Goal: Transaction & Acquisition: Download file/media

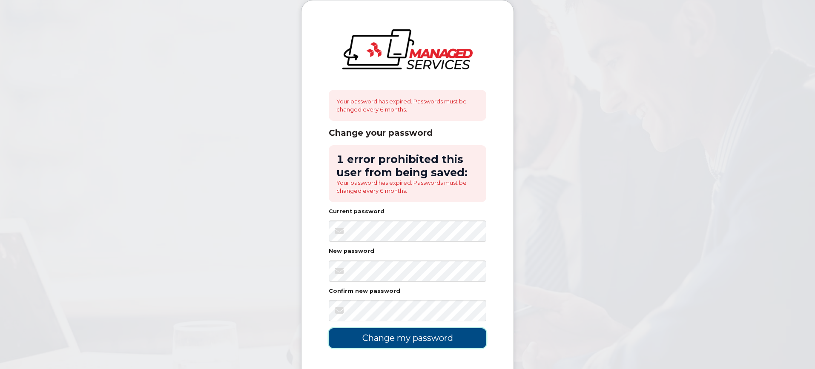
click at [402, 338] on input "Change my password" at bounding box center [408, 338] width 158 height 20
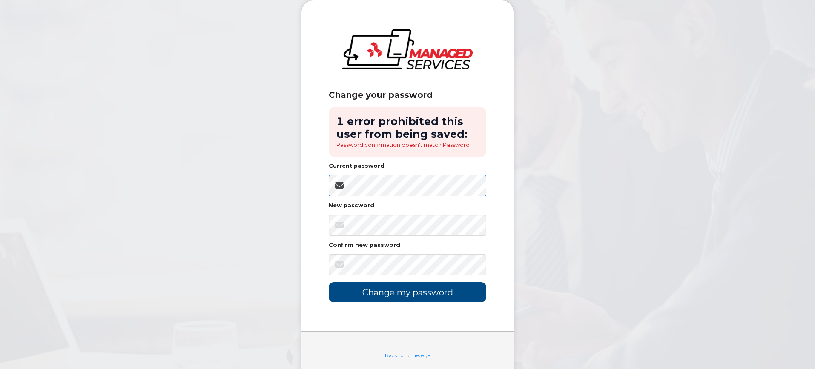
click at [319, 184] on div "Change your password 1 error prohibited this user from being saved: Password co…" at bounding box center [407, 165] width 212 height 331
click at [413, 293] on input "Change my password" at bounding box center [408, 292] width 158 height 20
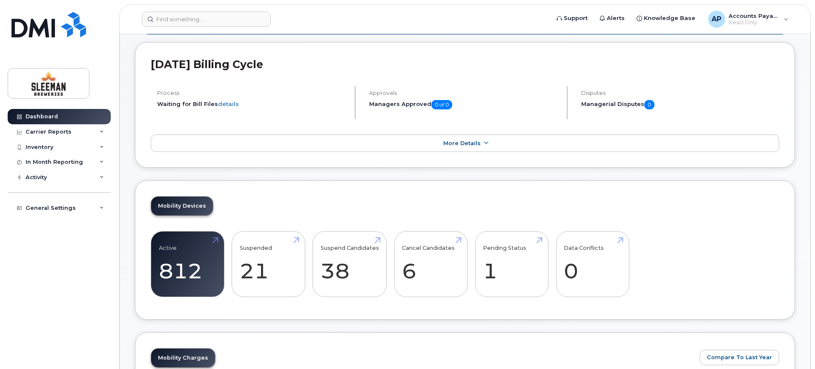
scroll to position [85, 0]
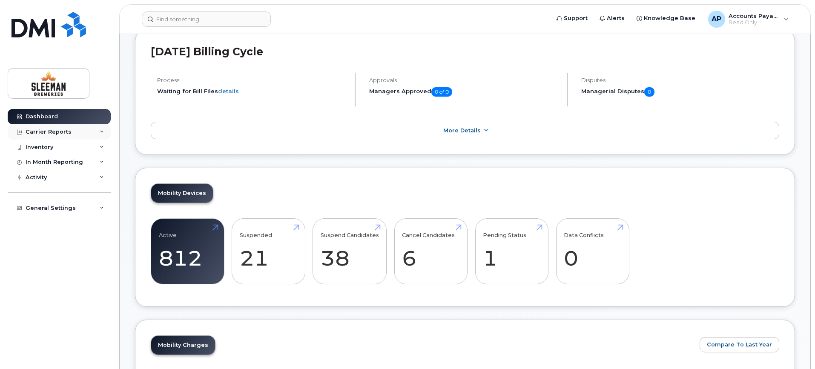
click at [51, 133] on div "Carrier Reports" at bounding box center [49, 132] width 46 height 7
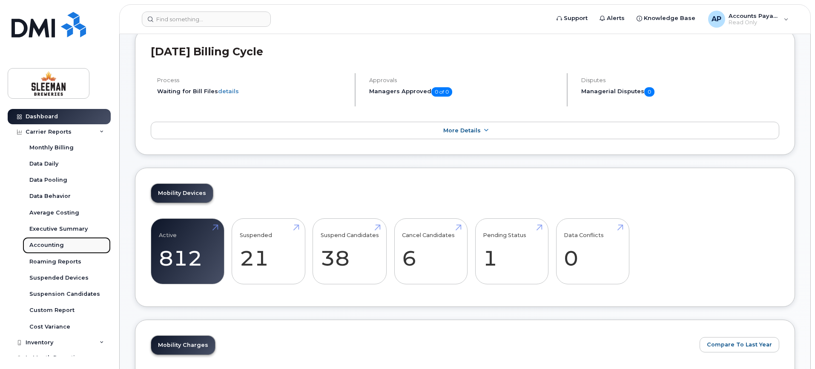
click at [55, 242] on div "Accounting" at bounding box center [46, 245] width 34 height 8
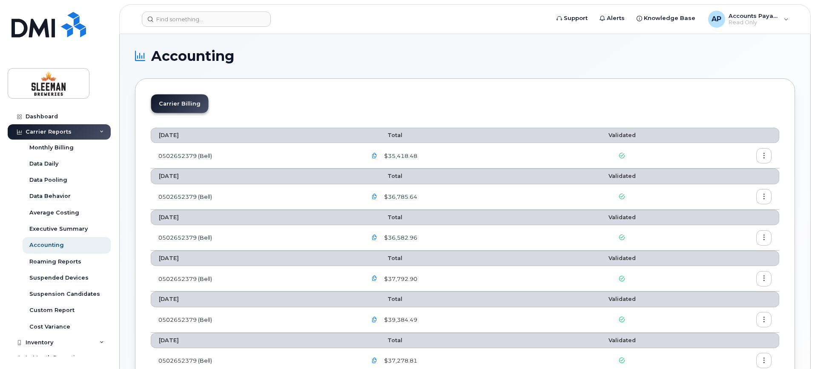
click at [377, 155] on icon "button" at bounding box center [375, 156] width 6 height 6
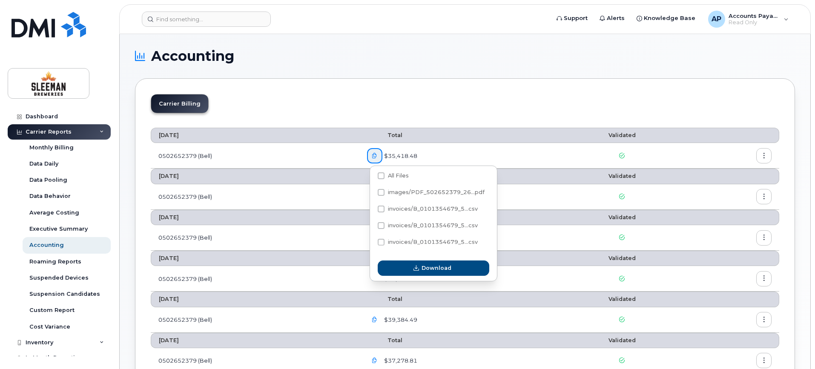
click at [458, 132] on th "Total" at bounding box center [458, 135] width 198 height 15
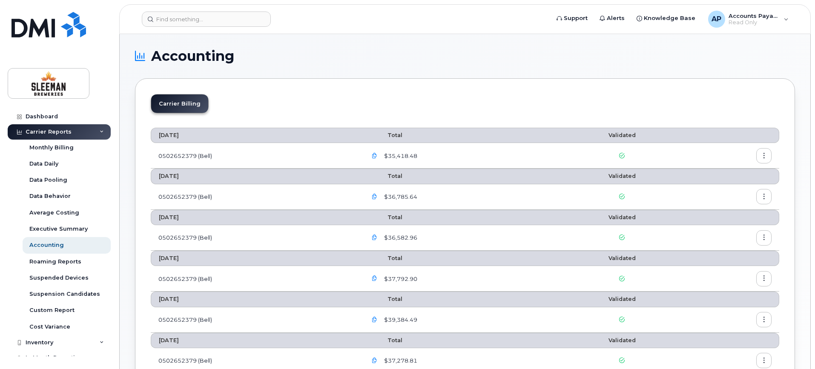
click at [394, 158] on span "$35,418.48" at bounding box center [399, 156] width 35 height 8
click at [764, 157] on icon "button" at bounding box center [764, 156] width 6 height 6
click at [722, 193] on span "Download" at bounding box center [724, 190] width 33 height 8
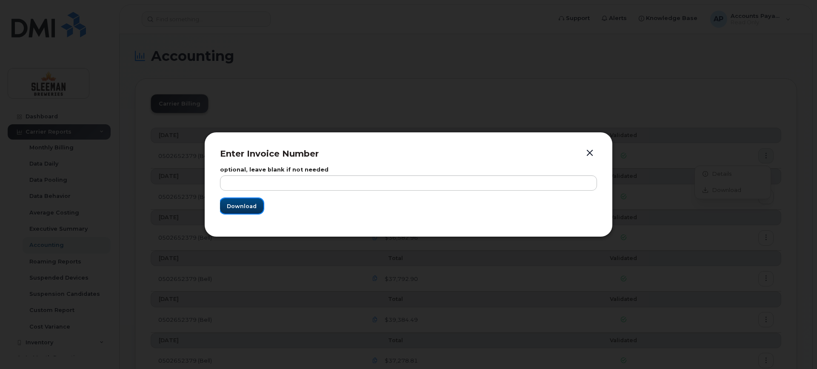
click at [249, 209] on span "Download" at bounding box center [242, 206] width 30 height 8
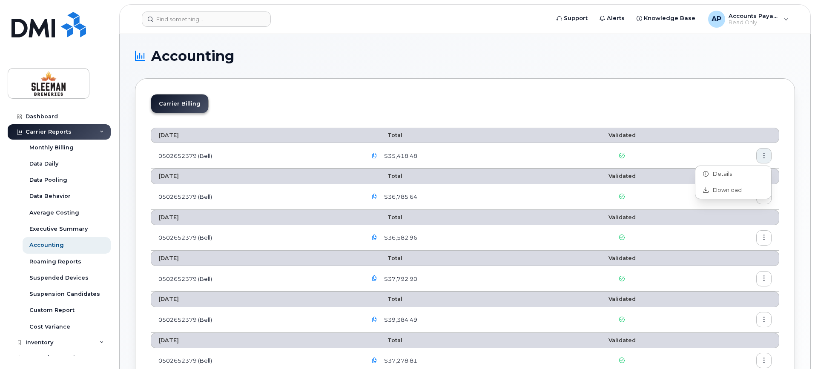
click at [431, 100] on div "Carrier Billing" at bounding box center [465, 107] width 628 height 26
click at [375, 155] on icon "button" at bounding box center [375, 156] width 6 height 6
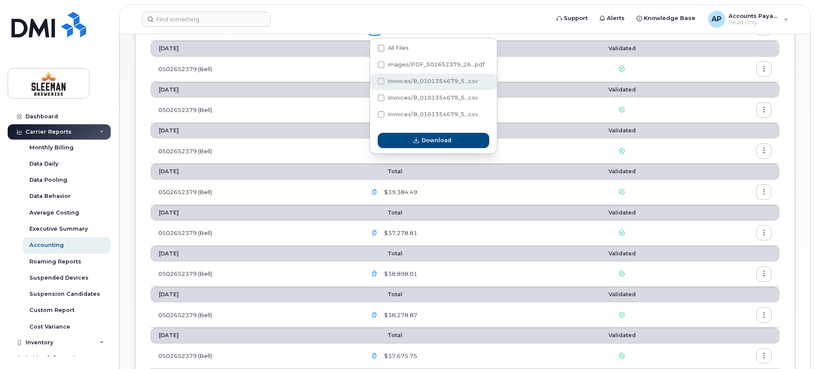
scroll to position [85, 0]
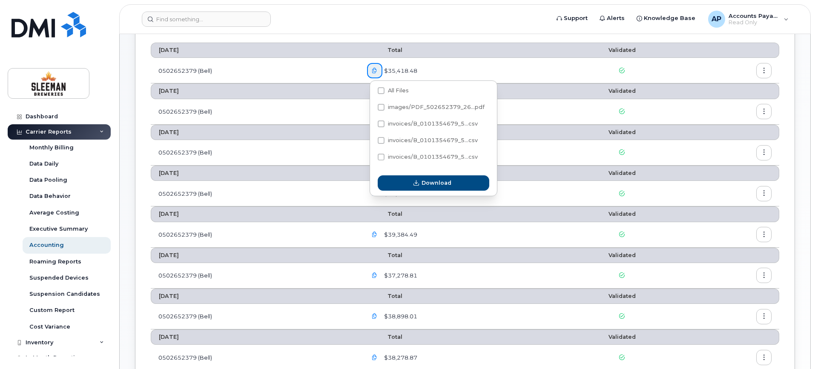
click at [185, 70] on td "0502652379 (Bell)" at bounding box center [255, 71] width 209 height 26
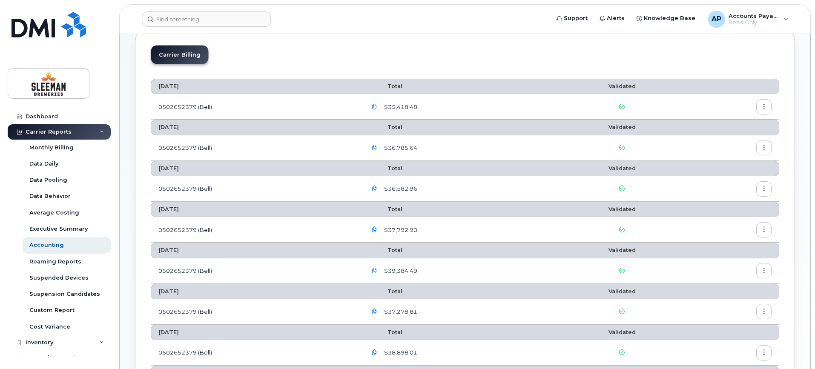
scroll to position [0, 0]
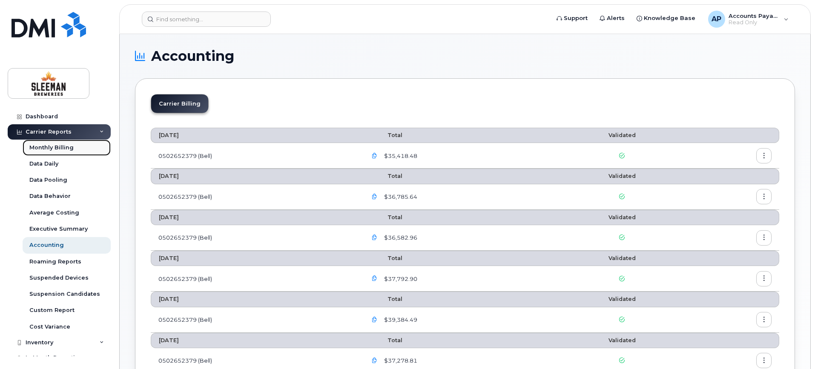
click at [46, 147] on div "Monthly Billing" at bounding box center [51, 148] width 44 height 8
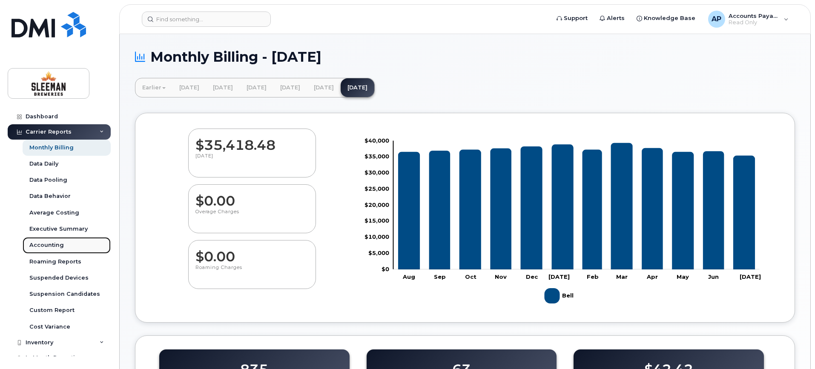
click at [46, 246] on div "Accounting" at bounding box center [46, 245] width 34 height 8
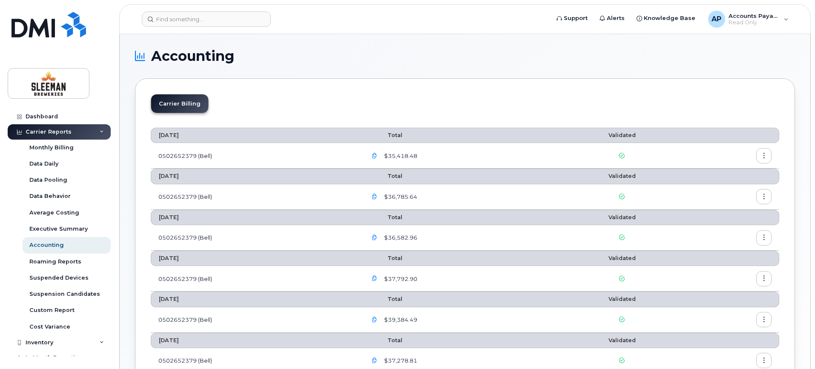
click at [767, 159] on button "button" at bounding box center [763, 155] width 15 height 15
click at [715, 172] on span "Details" at bounding box center [719, 174] width 23 height 8
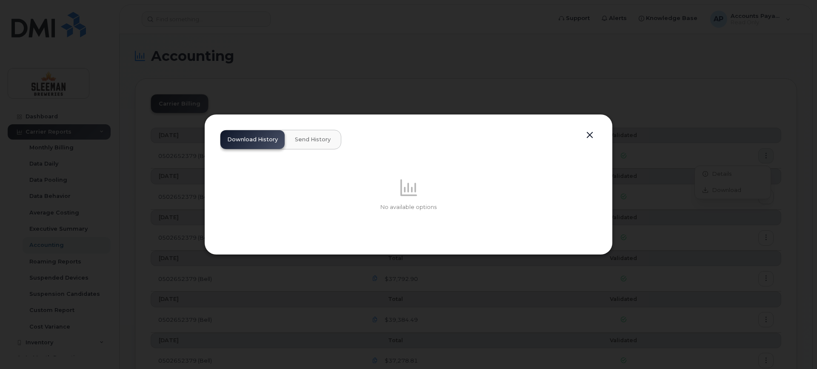
click at [304, 140] on span "Send History" at bounding box center [313, 139] width 36 height 7
click at [262, 140] on span "Download History" at bounding box center [252, 139] width 51 height 7
click at [588, 133] on button "button" at bounding box center [590, 135] width 13 height 12
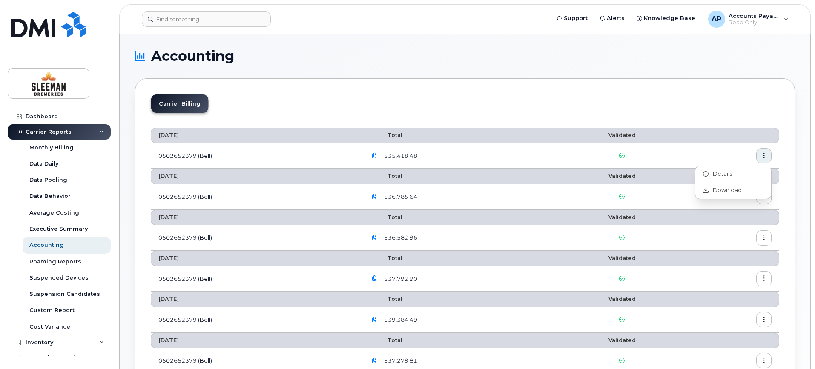
click at [375, 156] on icon "button" at bounding box center [375, 156] width 6 height 6
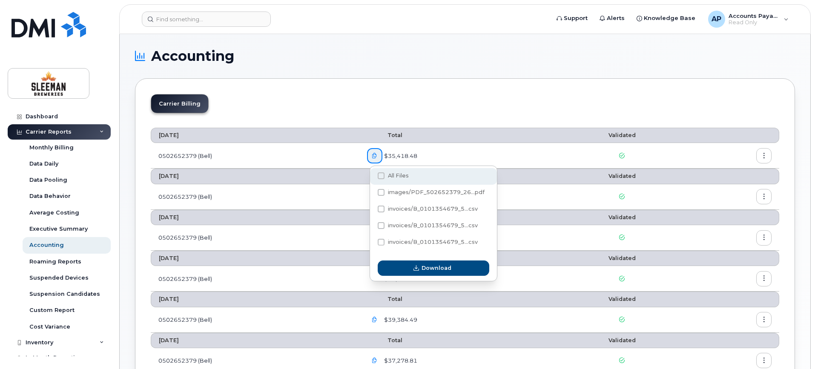
click at [381, 176] on span at bounding box center [381, 175] width 7 height 7
click at [372, 176] on input "All Files" at bounding box center [369, 176] width 4 height 4
checkbox input "true"
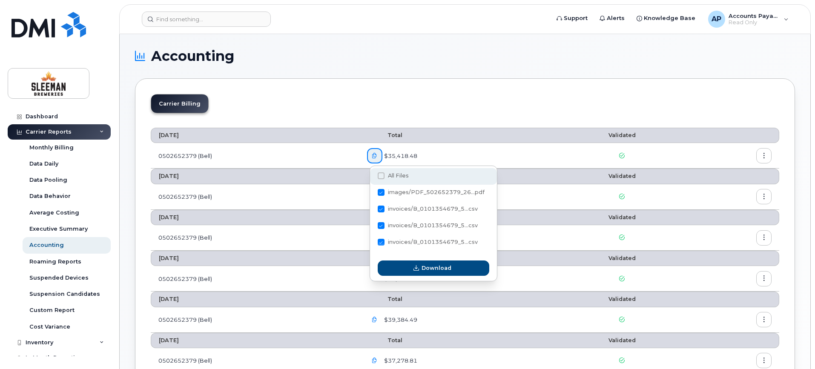
checkbox input "true"
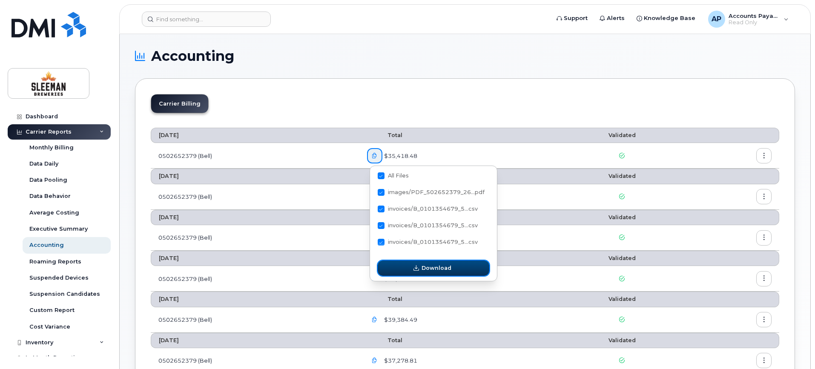
click at [421, 269] on button "Download" at bounding box center [434, 268] width 112 height 15
